Goal: Task Accomplishment & Management: Manage account settings

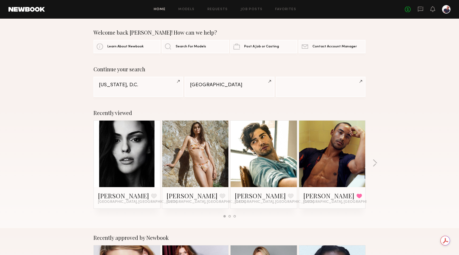
click at [251, 7] on div "Home Models Requests Job Posts Favorites Sign Out No fees up to $5,000" at bounding box center [248, 9] width 406 height 9
click at [251, 9] on link "Job Posts" at bounding box center [252, 9] width 22 height 3
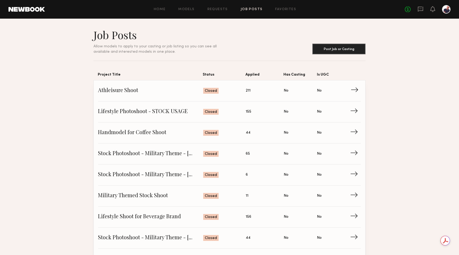
click at [171, 92] on span "Athleisure Shoot" at bounding box center [150, 91] width 105 height 8
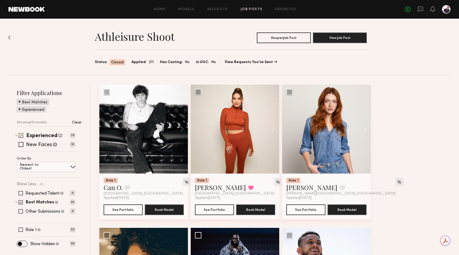
click at [20, 133] on span at bounding box center [21, 135] width 5 height 5
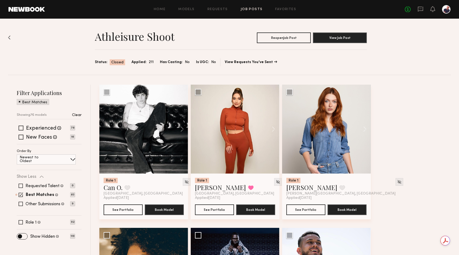
click at [19, 102] on span at bounding box center [20, 101] width 2 height 5
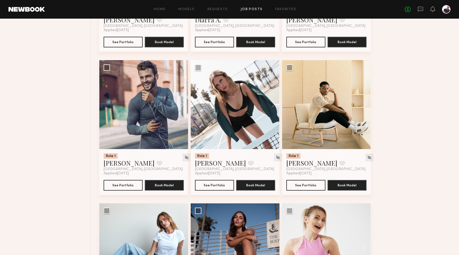
scroll to position [740, 0]
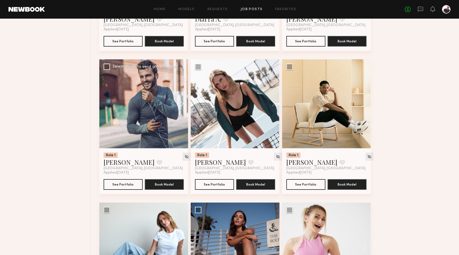
click at [183, 106] on button at bounding box center [179, 103] width 17 height 89
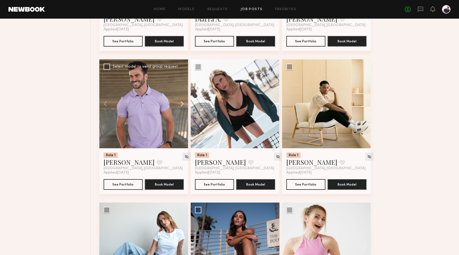
click at [183, 106] on button at bounding box center [179, 103] width 17 height 89
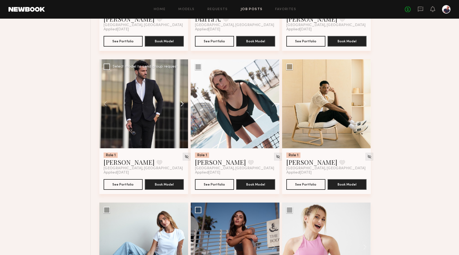
click at [183, 106] on button at bounding box center [179, 103] width 17 height 89
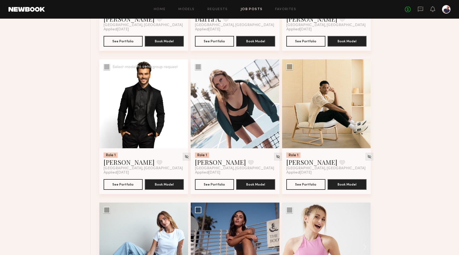
click at [183, 106] on button at bounding box center [179, 103] width 17 height 89
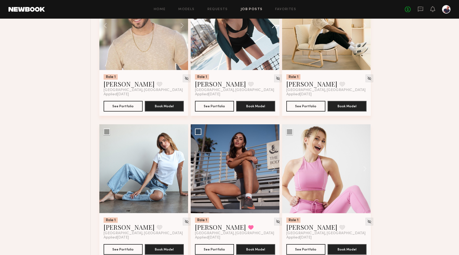
scroll to position [815, 0]
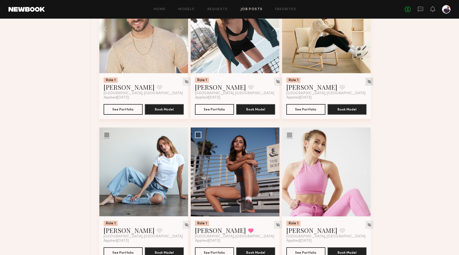
click at [367, 84] on img at bounding box center [369, 81] width 5 height 5
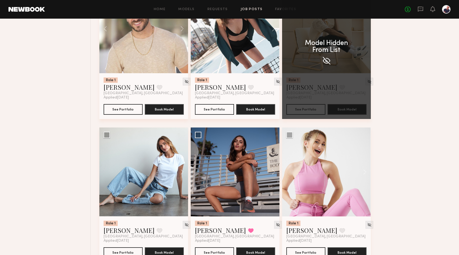
click at [326, 61] on img at bounding box center [327, 61] width 10 height 10
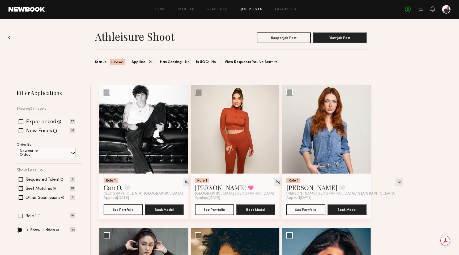
scroll to position [10, 0]
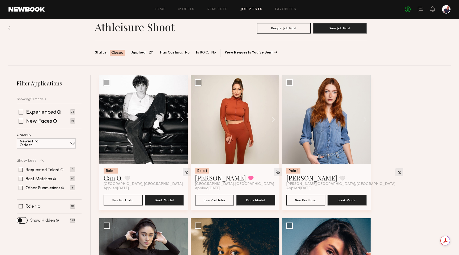
click at [50, 220] on label "Show Hidden" at bounding box center [42, 220] width 25 height 4
click at [22, 221] on span at bounding box center [22, 220] width 10 height 6
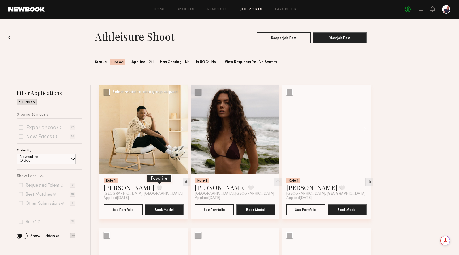
click at [157, 186] on button at bounding box center [160, 187] width 6 height 5
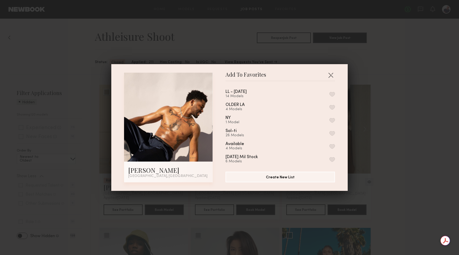
click at [331, 94] on button "button" at bounding box center [332, 94] width 6 height 5
click at [331, 73] on button "button" at bounding box center [331, 75] width 9 height 9
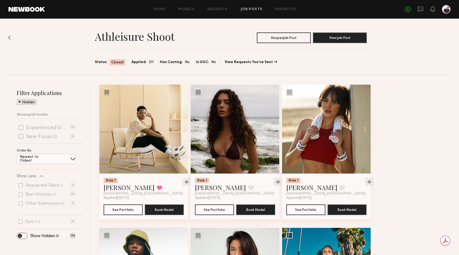
click at [19, 236] on span at bounding box center [22, 235] width 10 height 6
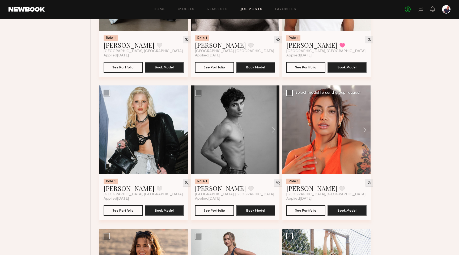
scroll to position [1550, 0]
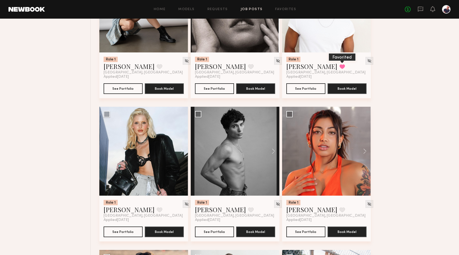
click at [340, 69] on button at bounding box center [343, 66] width 6 height 5
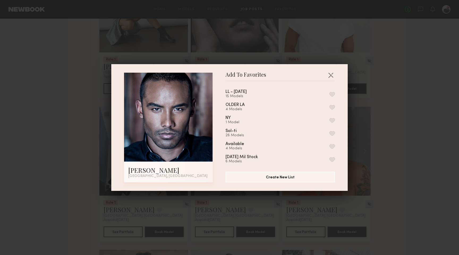
click at [333, 94] on button "button" at bounding box center [332, 94] width 6 height 5
click at [331, 75] on button "button" at bounding box center [331, 75] width 9 height 9
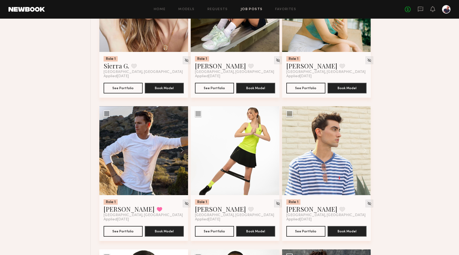
scroll to position [2158, 0]
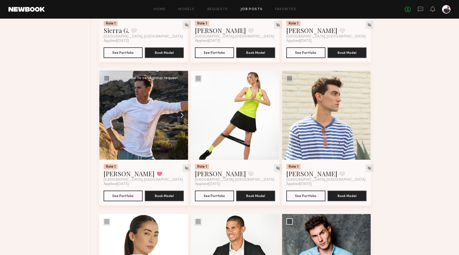
click at [182, 124] on button at bounding box center [179, 115] width 17 height 89
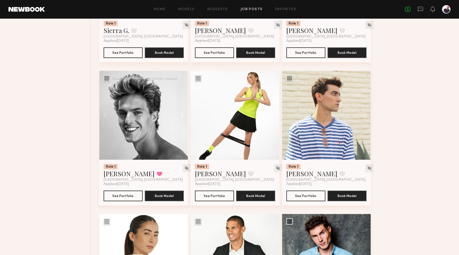
click at [182, 124] on button at bounding box center [179, 115] width 17 height 89
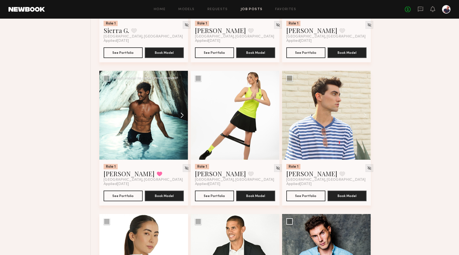
click at [182, 124] on button at bounding box center [179, 115] width 17 height 89
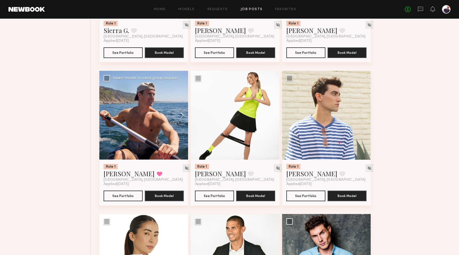
click at [182, 124] on button at bounding box center [179, 115] width 17 height 89
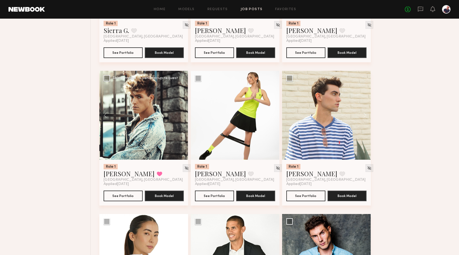
click at [182, 124] on div at bounding box center [143, 115] width 89 height 89
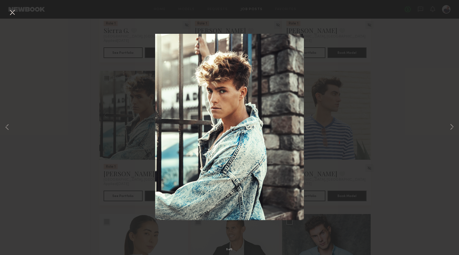
click at [346, 56] on div "5 of 5" at bounding box center [229, 127] width 459 height 255
click at [106, 189] on div "5 of 5" at bounding box center [229, 127] width 459 height 255
click at [441, 42] on div "5 of 5" at bounding box center [229, 127] width 459 height 255
click at [14, 12] on button at bounding box center [12, 13] width 9 height 10
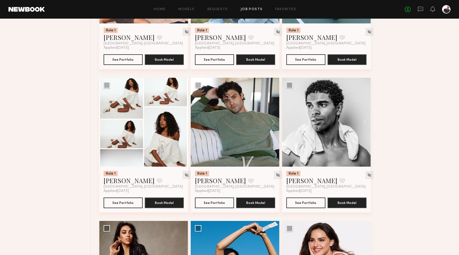
scroll to position [2623, 0]
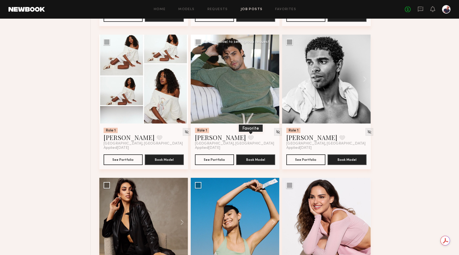
click at [248, 140] on button at bounding box center [251, 137] width 6 height 5
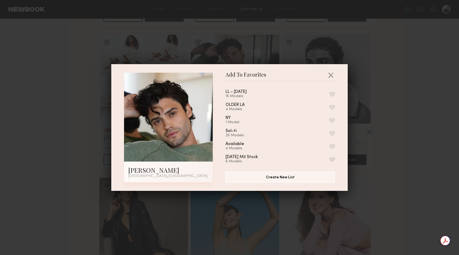
click at [333, 94] on button "button" at bounding box center [332, 94] width 6 height 5
click at [330, 72] on button "button" at bounding box center [331, 75] width 9 height 9
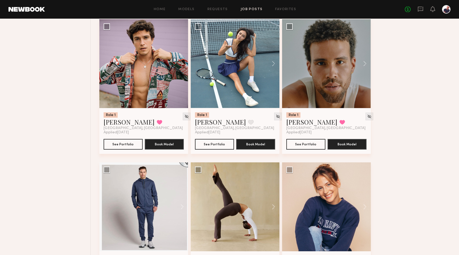
scroll to position [3815, 0]
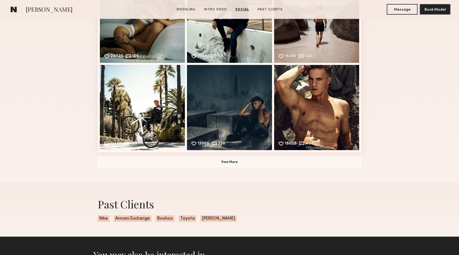
scroll to position [868, 0]
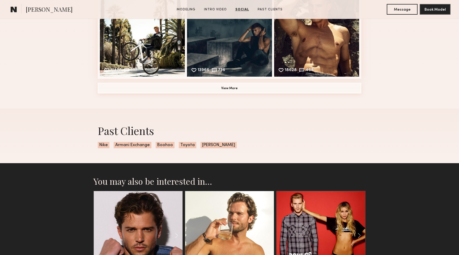
click at [270, 86] on button "View More" at bounding box center [230, 88] width 264 height 11
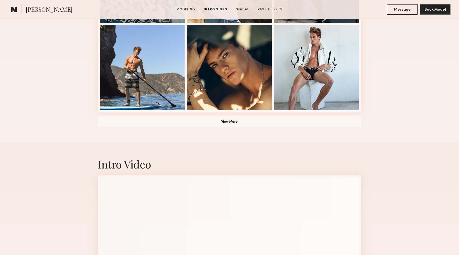
scroll to position [358, 0]
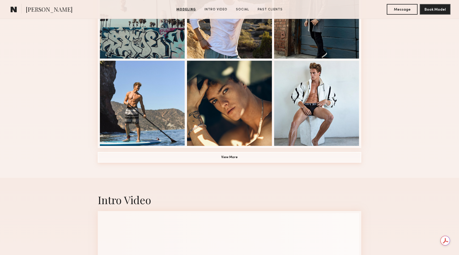
click at [248, 159] on button "View More" at bounding box center [230, 157] width 264 height 11
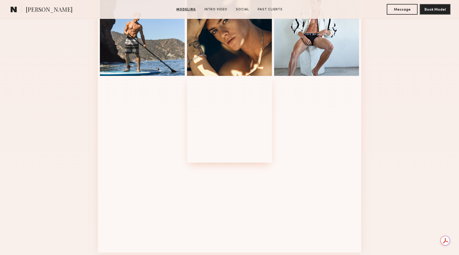
scroll to position [549, 0]
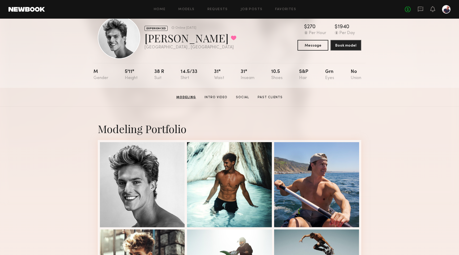
scroll to position [0, 0]
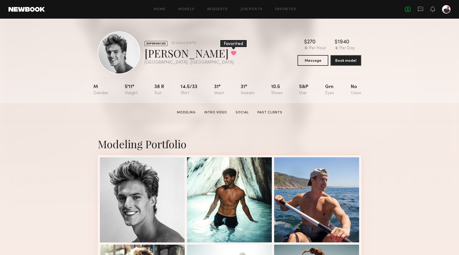
click at [231, 52] on button at bounding box center [234, 52] width 6 height 5
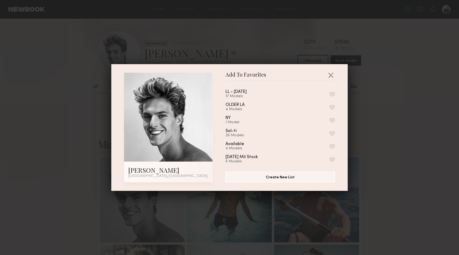
click at [332, 92] on button "button" at bounding box center [332, 94] width 6 height 5
click at [331, 76] on button "button" at bounding box center [331, 75] width 9 height 9
